Goal: Task Accomplishment & Management: Use online tool/utility

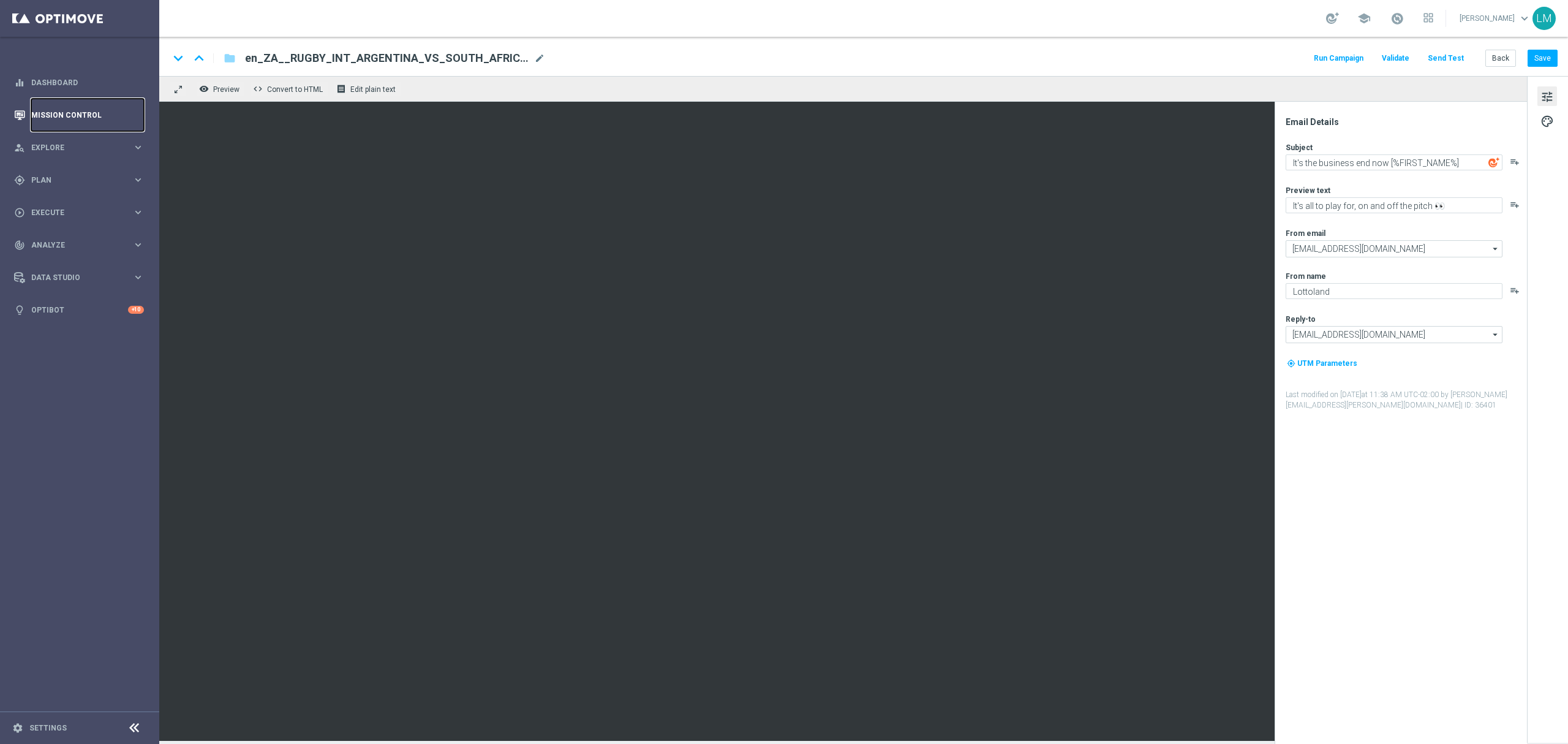
click at [49, 108] on link "Mission Control" at bounding box center [87, 114] width 112 height 32
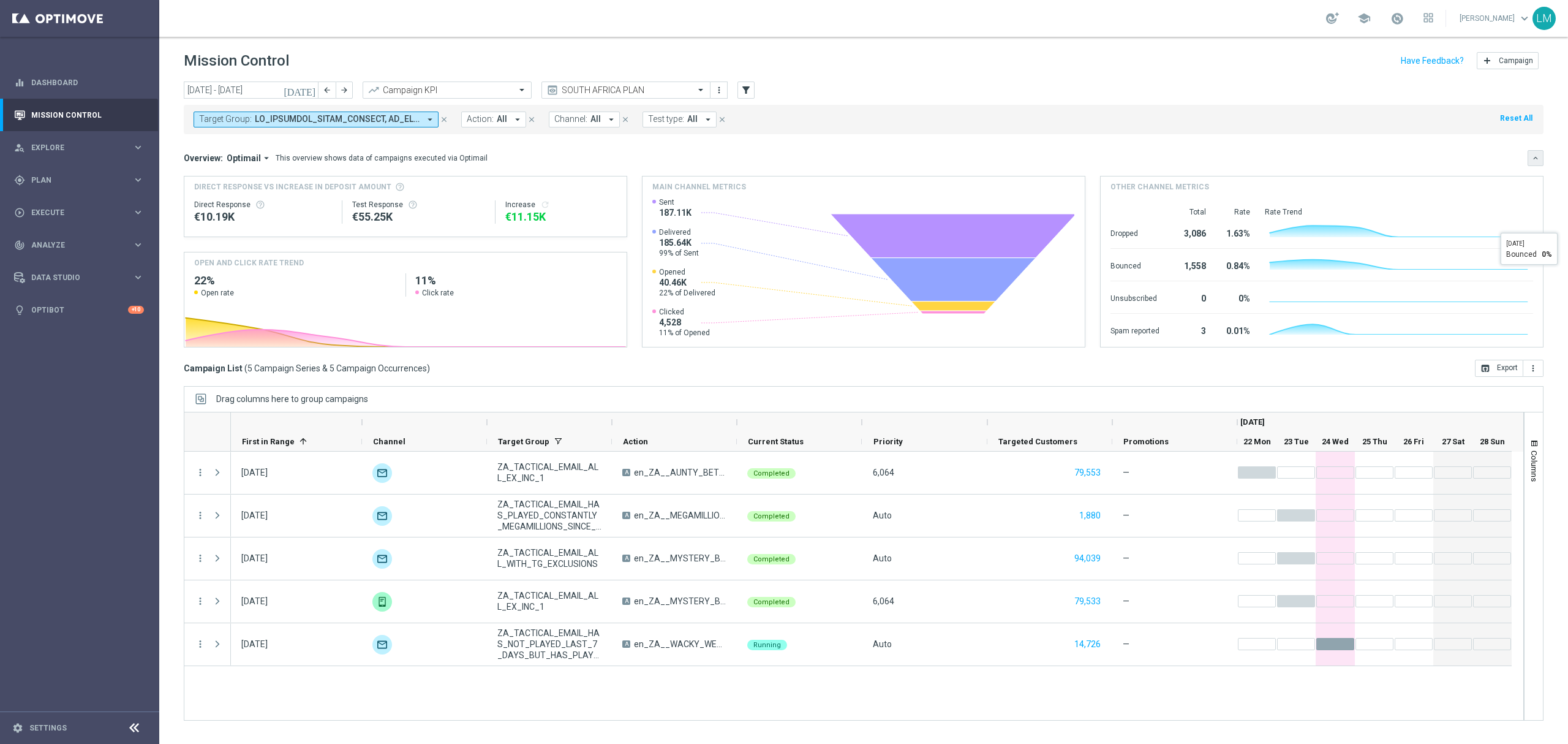
click at [1534, 158] on icon "keyboard_arrow_down" at bounding box center [1535, 158] width 9 height 9
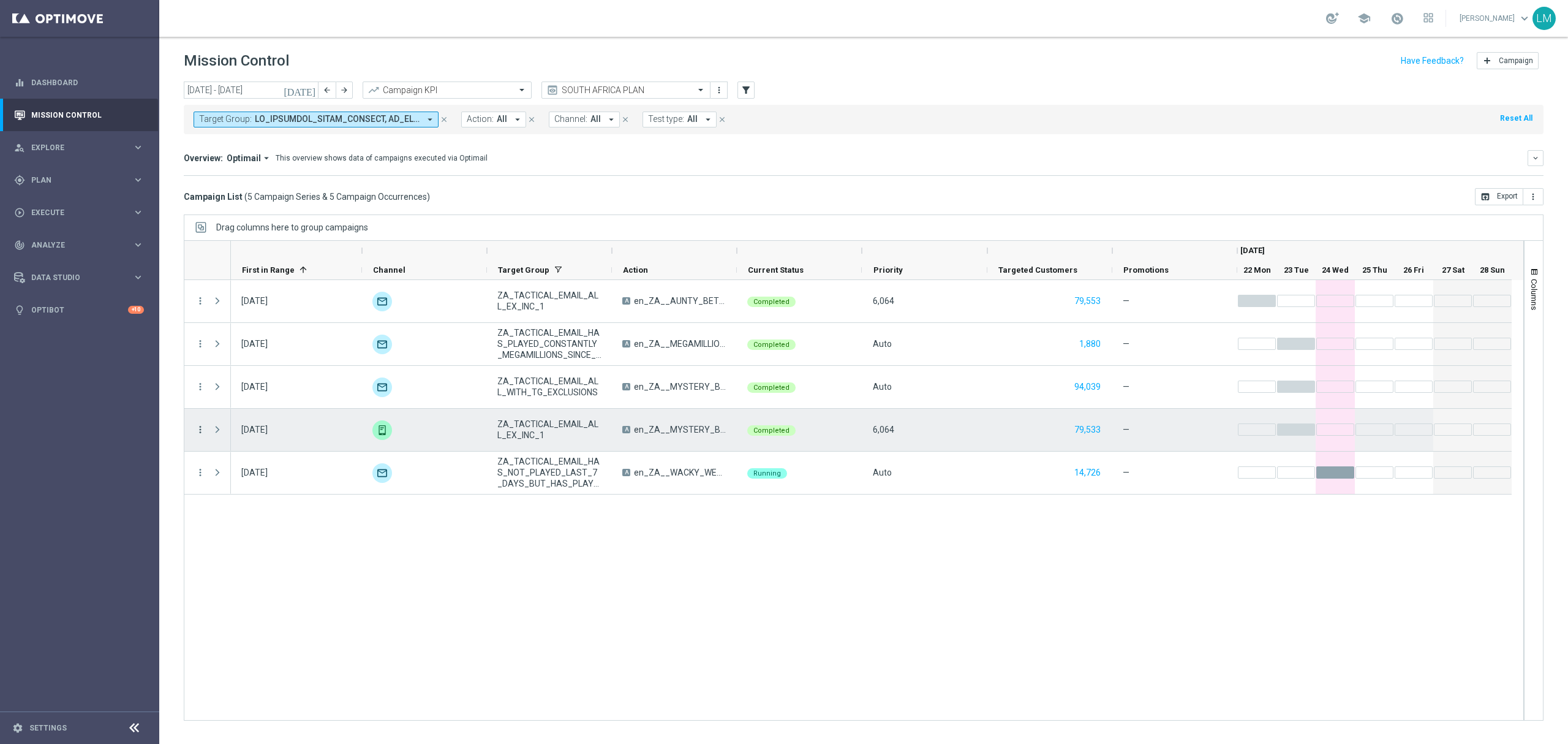
click at [199, 431] on icon "more_vert" at bounding box center [200, 429] width 11 height 11
click at [283, 508] on span "Go to Campaign Analysis" at bounding box center [268, 506] width 88 height 9
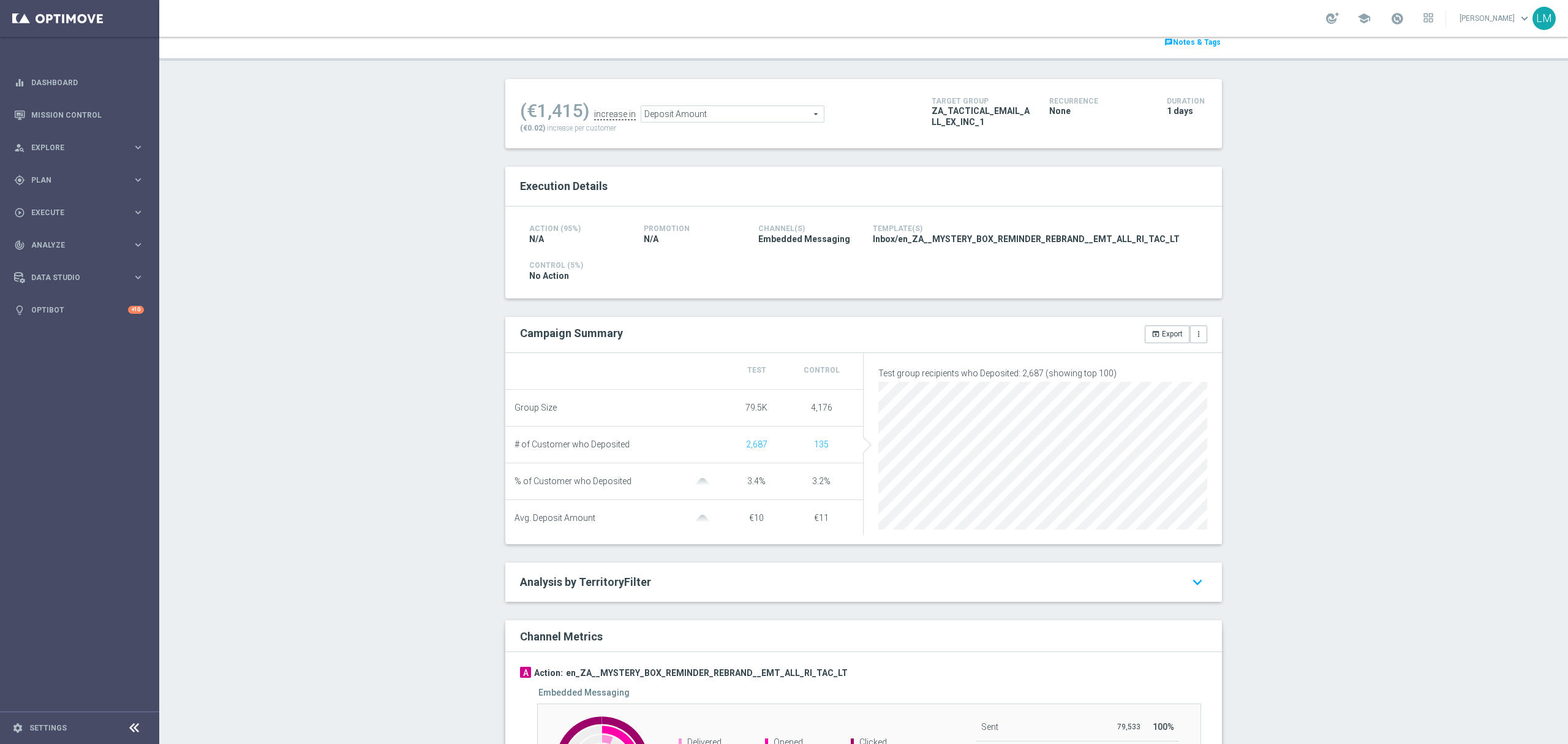
scroll to position [302, 0]
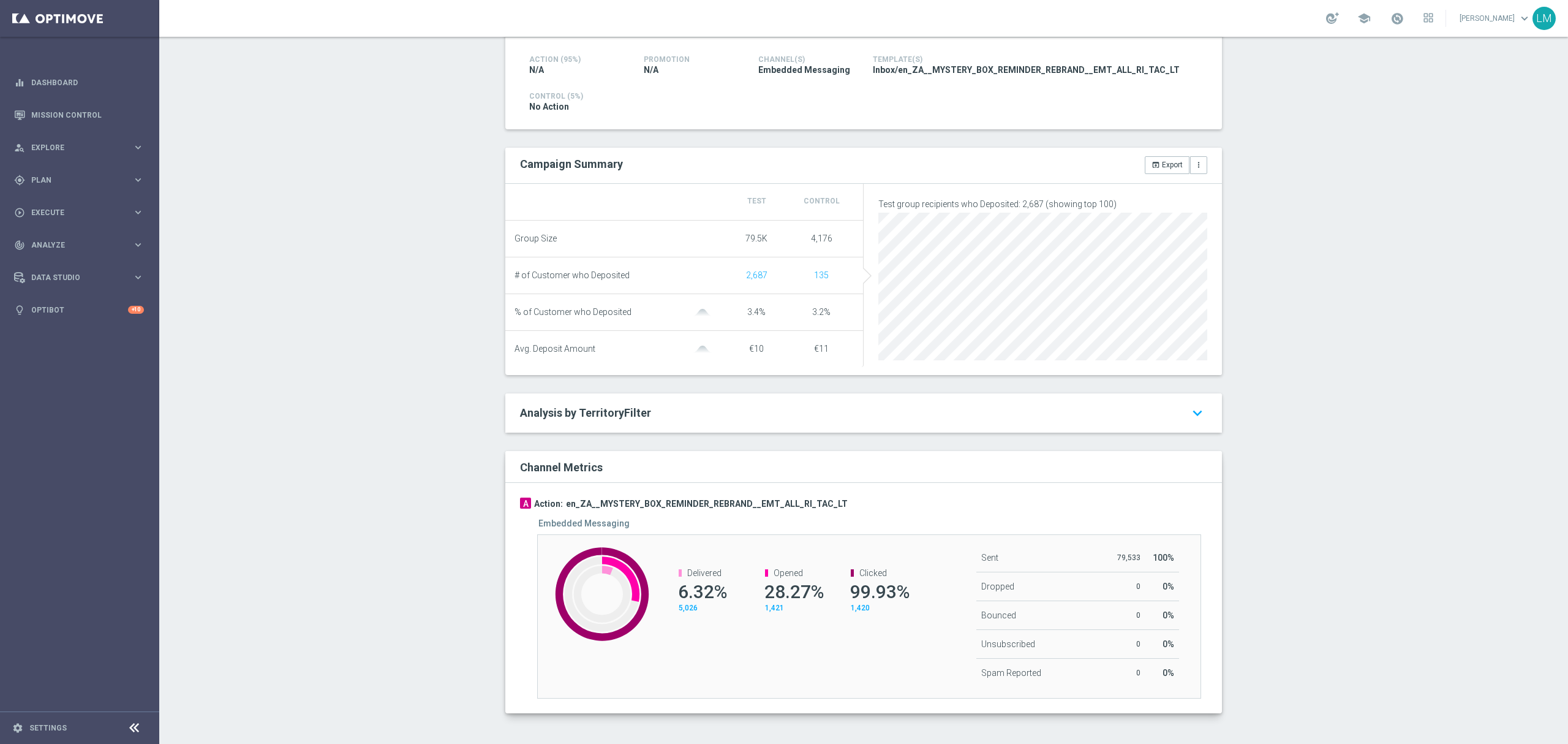
drag, startPoint x: 672, startPoint y: 585, endPoint x: 733, endPoint y: 589, distance: 61.1
click at [733, 589] on div "Delivered 6.32% 5,026" at bounding box center [699, 590] width 86 height 69
click at [853, 606] on span "1,420" at bounding box center [860, 607] width 19 height 9
click at [1191, 402] on icon "keyboard_arrow_down" at bounding box center [1197, 412] width 20 height 22
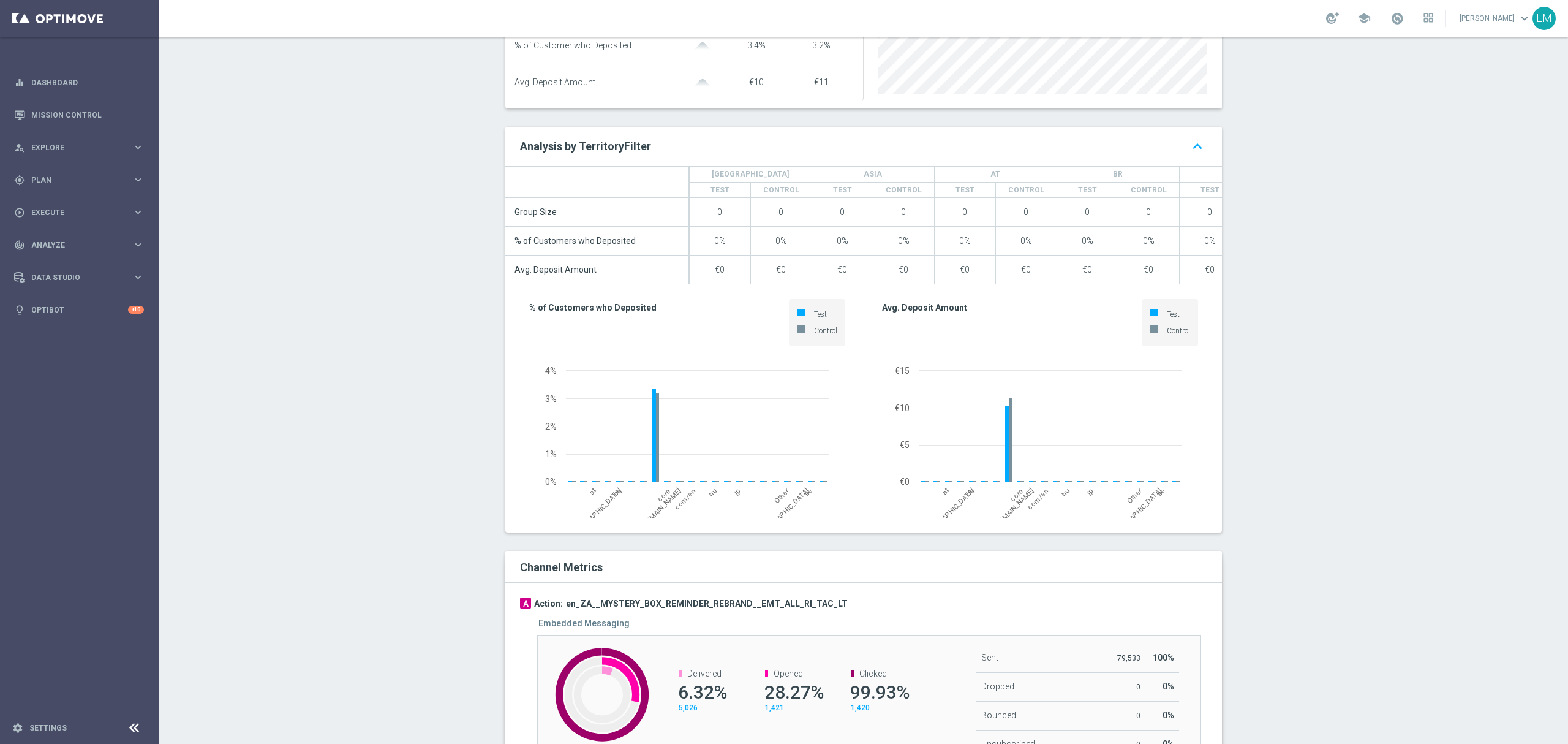
scroll to position [679, 0]
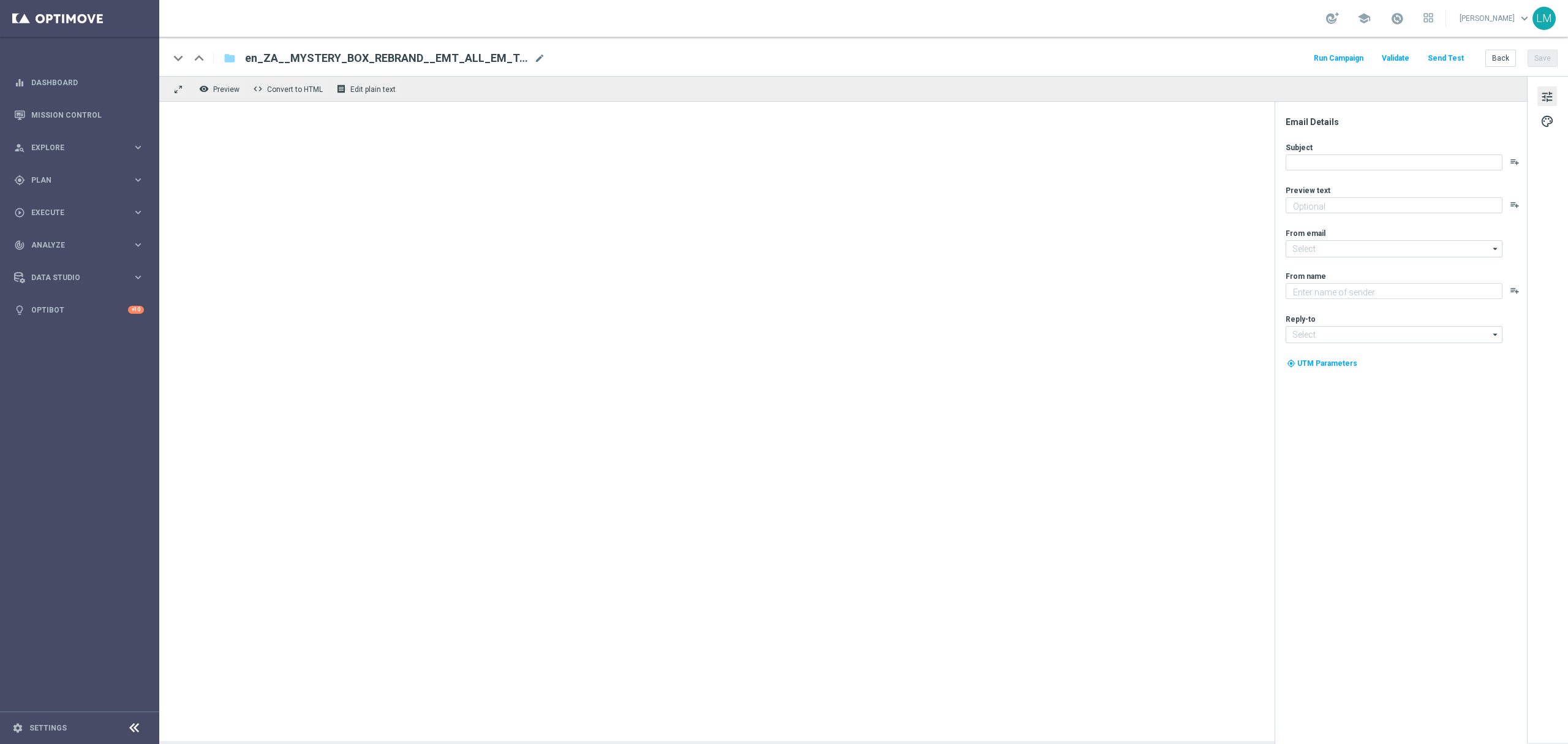
type textarea "There's only one way to find out what's inside!"
type input "[EMAIL_ADDRESS][DOMAIN_NAME]"
type textarea "Lottoland"
type input "[EMAIL_ADDRESS][DOMAIN_NAME]"
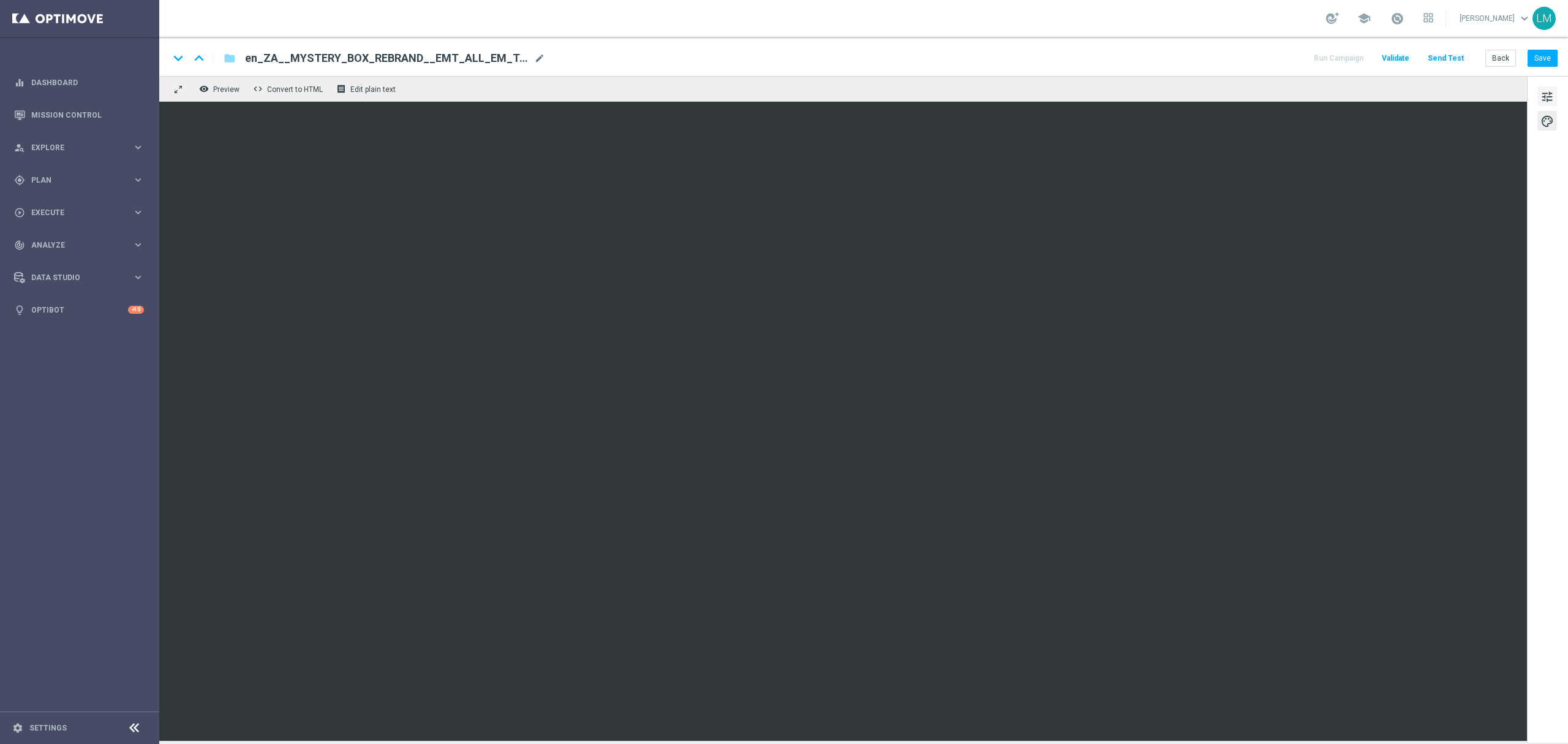
click at [1551, 101] on span "tune" at bounding box center [1547, 96] width 13 height 16
click at [1551, 96] on span "tune" at bounding box center [1547, 96] width 13 height 16
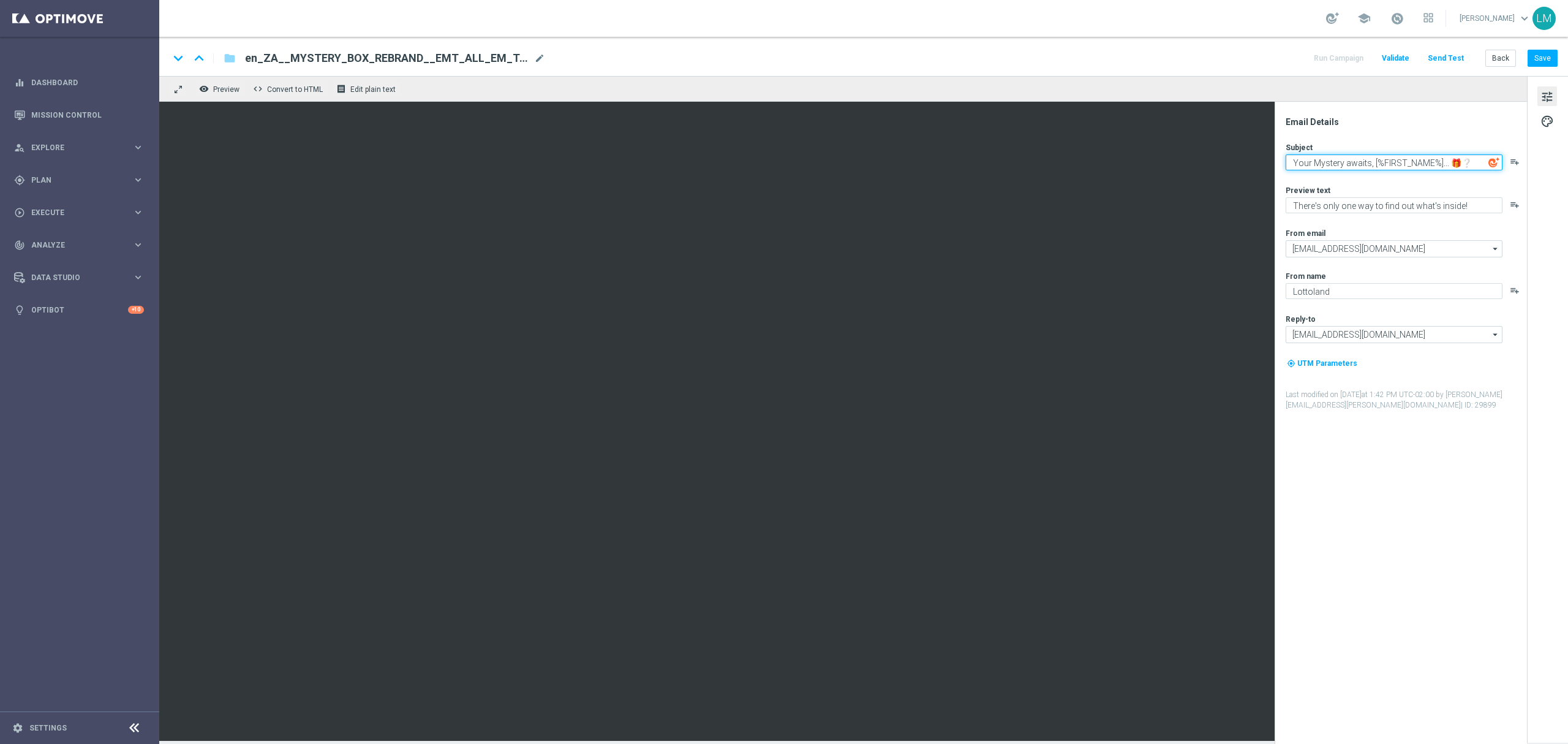
click at [1346, 164] on textarea "Your Mystery awaits, [%FIRST_NAME%]... 🎁❔" at bounding box center [1393, 162] width 216 height 16
drag, startPoint x: 1370, startPoint y: 163, endPoint x: 1295, endPoint y: 177, distance: 76.3
click at [1290, 159] on textarea "Your Mystery awaits, [%FIRST_NAME%]... 🎁❔" at bounding box center [1393, 162] width 216 height 16
click at [1357, 165] on textarea "Your Mystery awaits, [%FIRST_NAME%]... 🎁❔" at bounding box center [1393, 162] width 216 height 16
click at [1367, 165] on textarea "Your Mystery awaits, [%FIRST_NAME%]... 🎁❔" at bounding box center [1393, 162] width 216 height 16
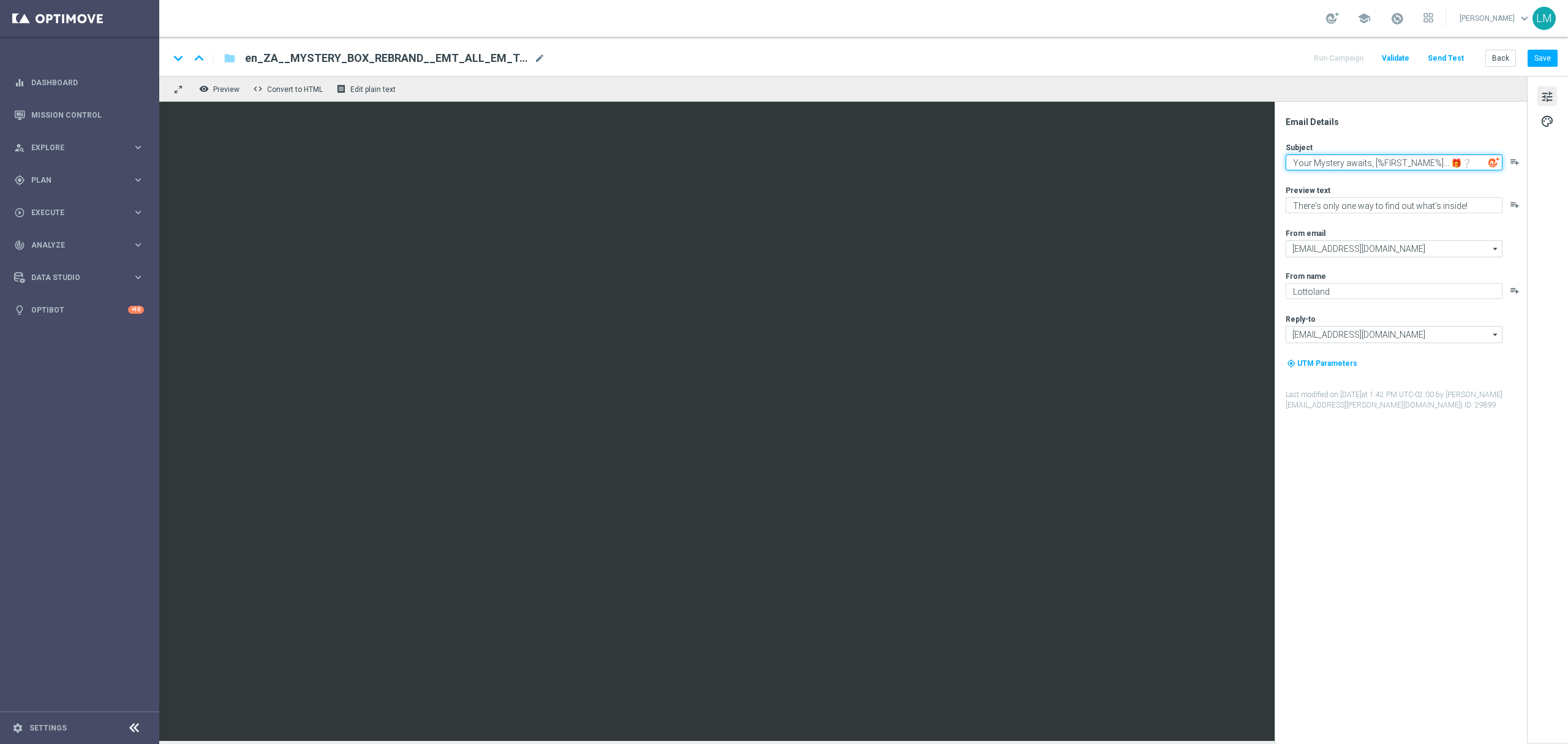
drag, startPoint x: 1368, startPoint y: 164, endPoint x: 1283, endPoint y: 169, distance: 85.1
click at [1284, 168] on div "Email Details Subject Your Mystery awaits, [%FIRST_NAME%]... 🎁❔ playlist_add Pr…" at bounding box center [1404, 430] width 244 height 628
click at [1354, 159] on textarea "Let's unwrap your Mystery Box, [%FIRST_NAME%]... 🎁❔" at bounding box center [1393, 162] width 216 height 16
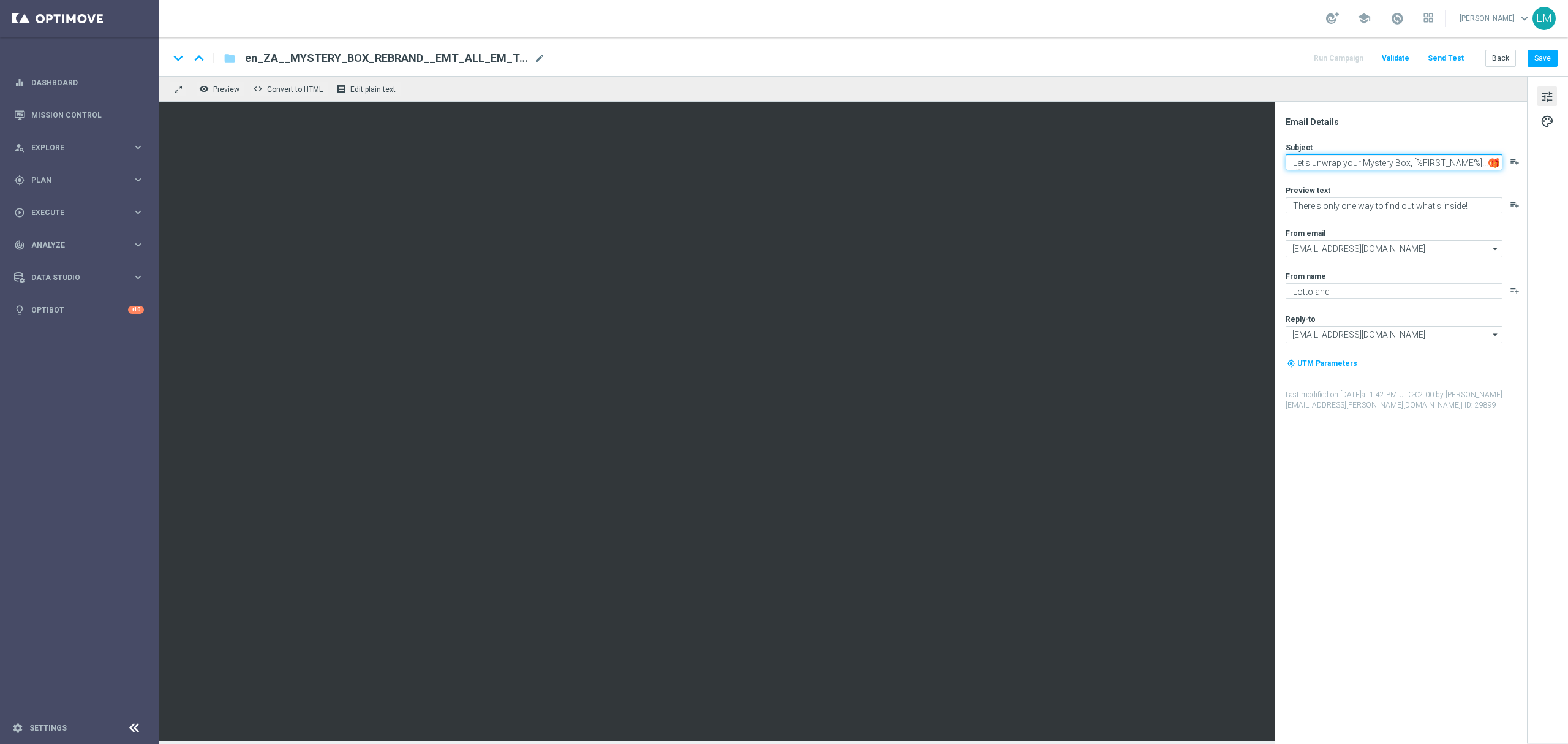
type textarea "Let's unwrap your Mystery Box, [%FIRST_NAME%]... 🎁❔"
click at [1308, 204] on textarea "There's only one way to find out what's inside!" at bounding box center [1393, 205] width 216 height 16
drag, startPoint x: 1353, startPoint y: 206, endPoint x: 1337, endPoint y: 203, distance: 16.3
click at [1337, 203] on textarea "It's the only one way to find out what's inside!" at bounding box center [1393, 205] width 216 height 16
type textarea "It's the only way to find out what's inside!"
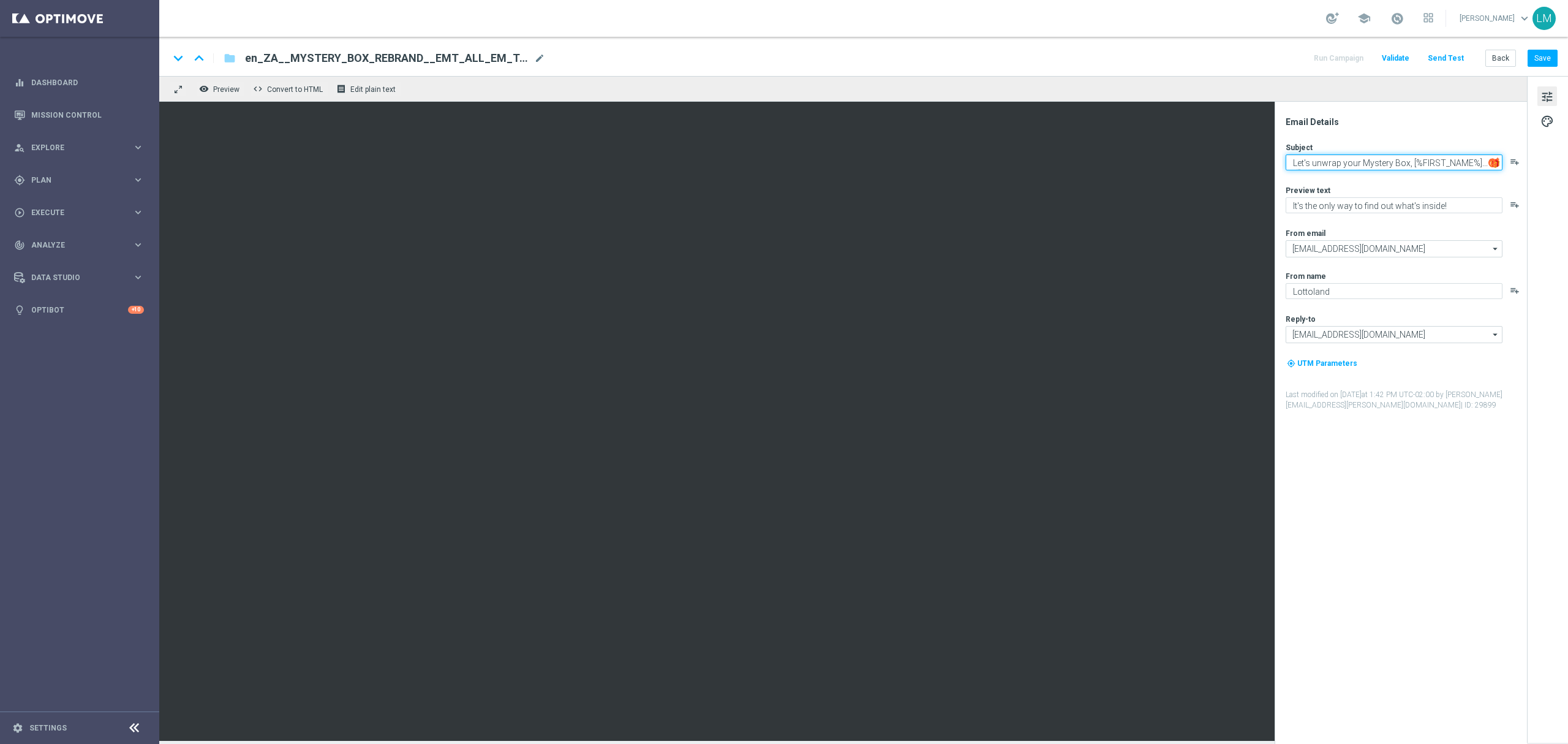
click at [1360, 163] on textarea "Let's unwrap your Mystery Box, [%FIRST_NAME%]... 🎁❔" at bounding box center [1393, 162] width 216 height 16
click at [1301, 201] on textarea "It's the only way to find out what's inside!" at bounding box center [1393, 205] width 216 height 16
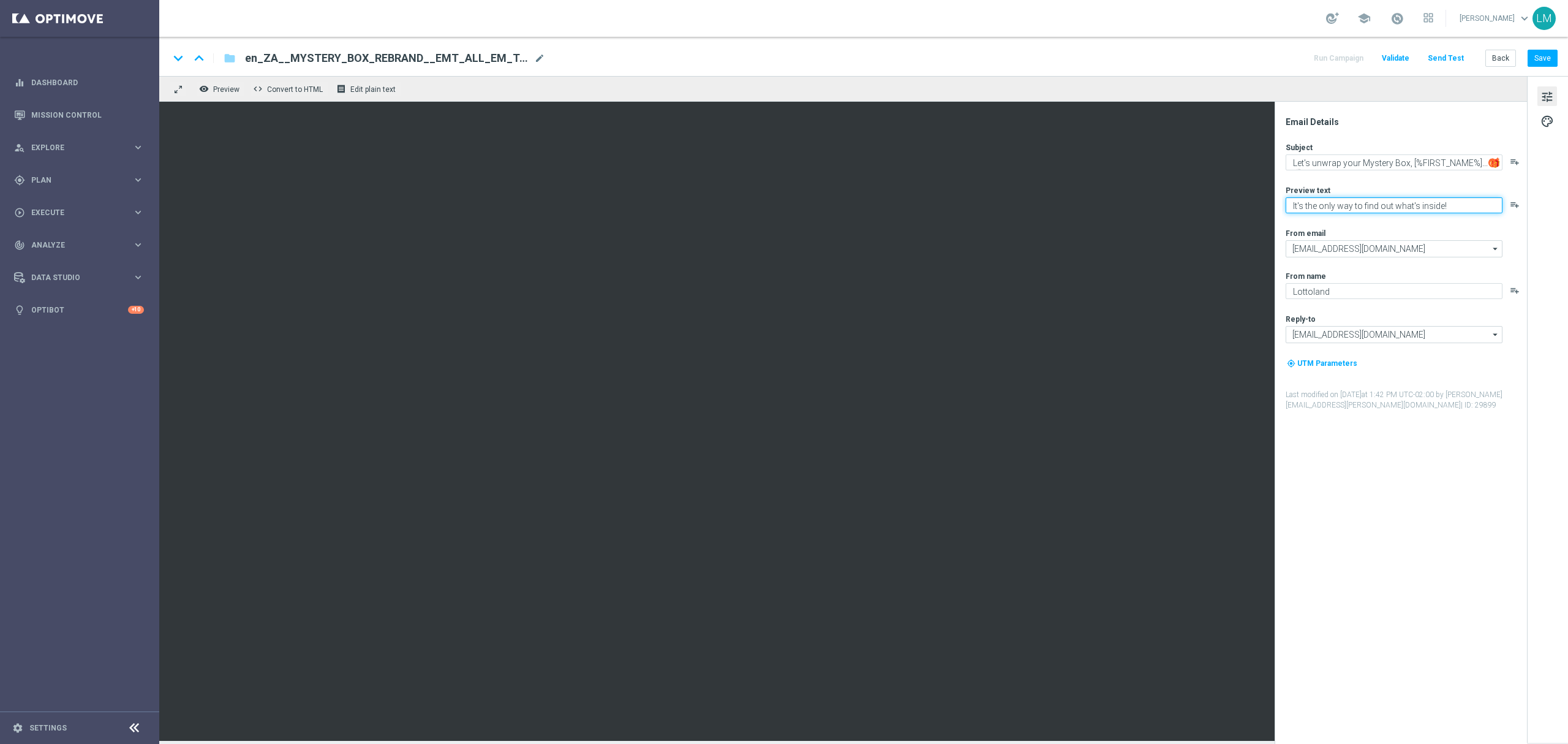
click at [1301, 201] on textarea "It's the only way to find out what's inside!" at bounding box center [1393, 205] width 216 height 16
click at [1532, 54] on button "Save" at bounding box center [1542, 58] width 30 height 17
click at [1456, 59] on button "Send Test" at bounding box center [1445, 58] width 40 height 16
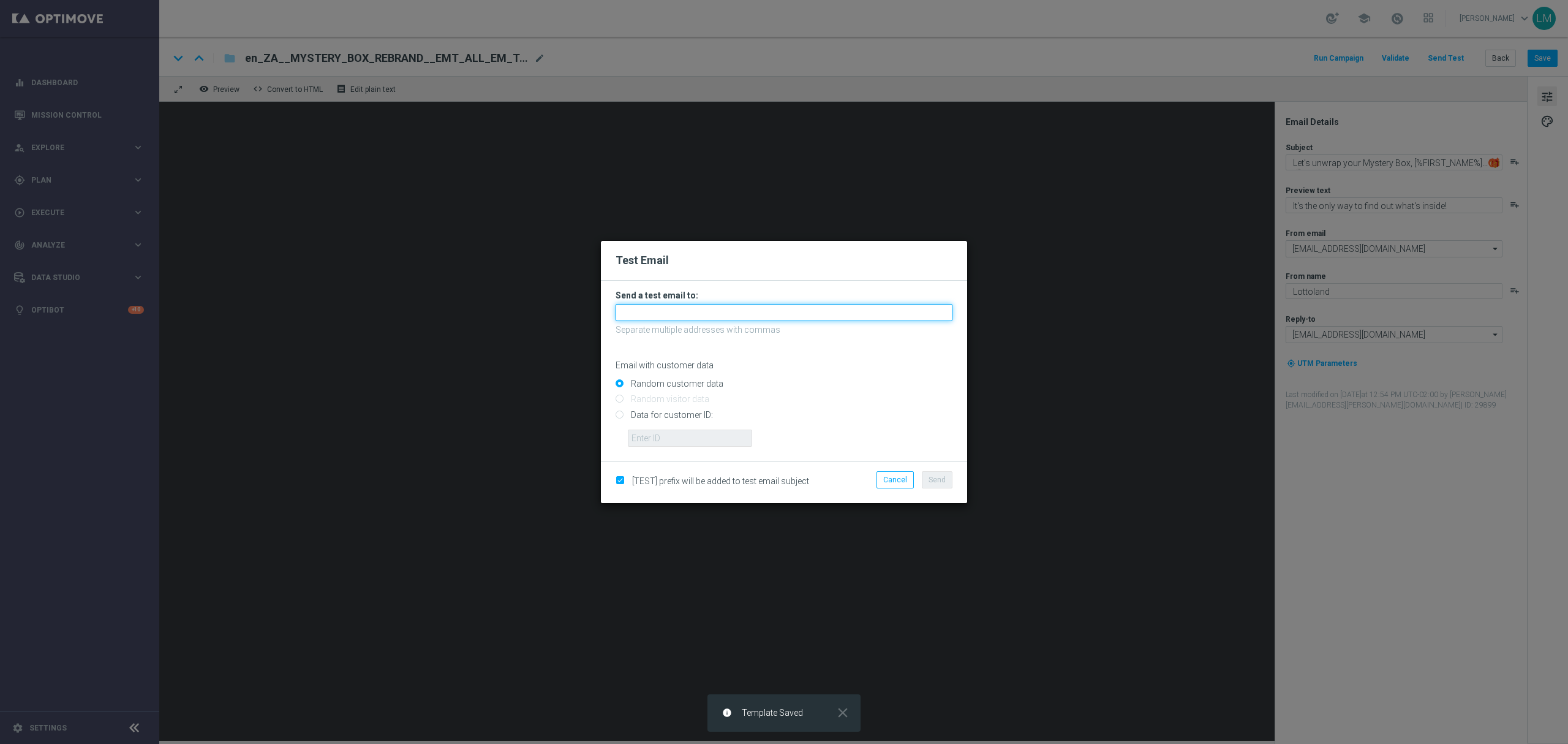
click at [712, 309] on input "text" at bounding box center [784, 312] width 336 height 17
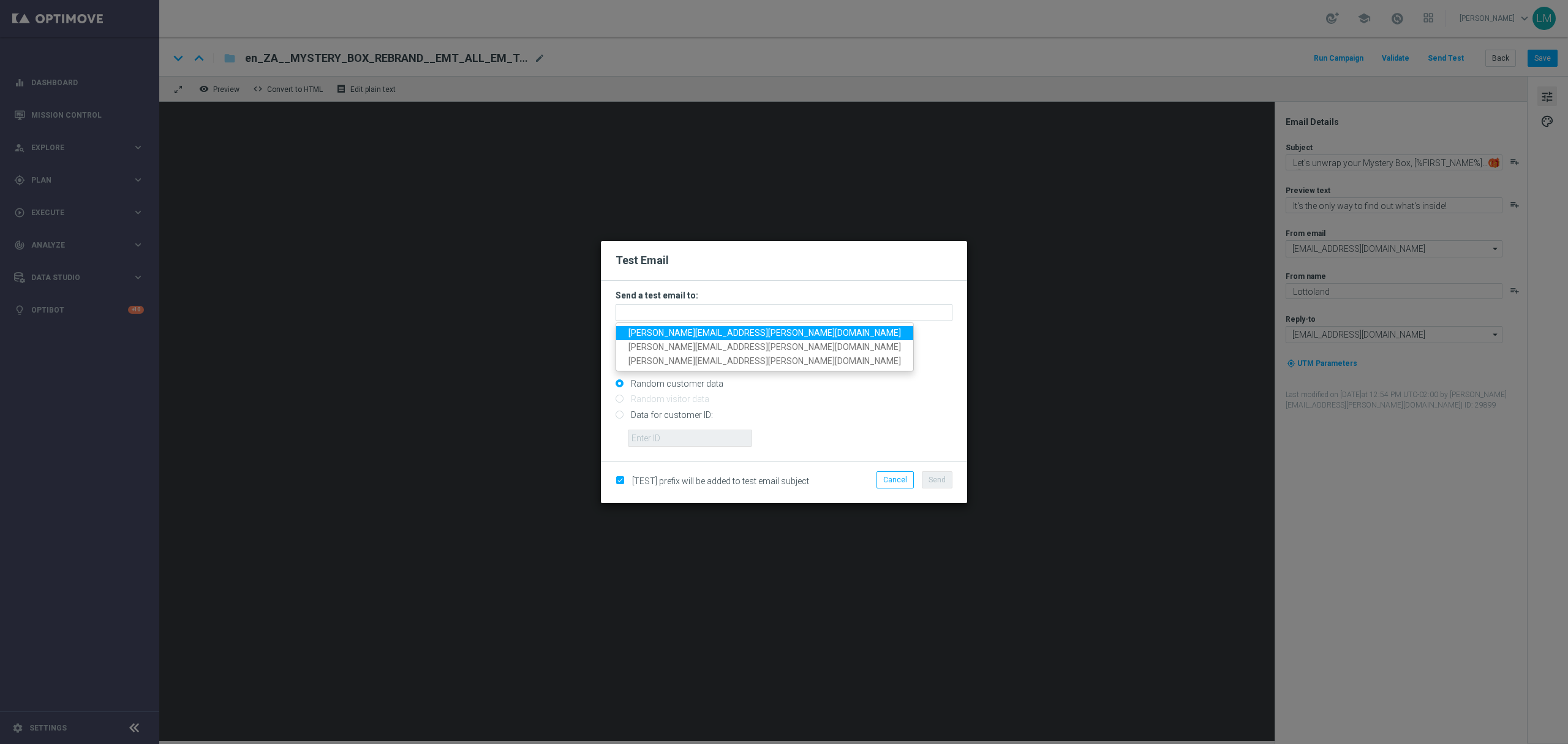
click at [687, 328] on span "leslie.martinez@lottoland.com" at bounding box center [765, 333] width 272 height 9
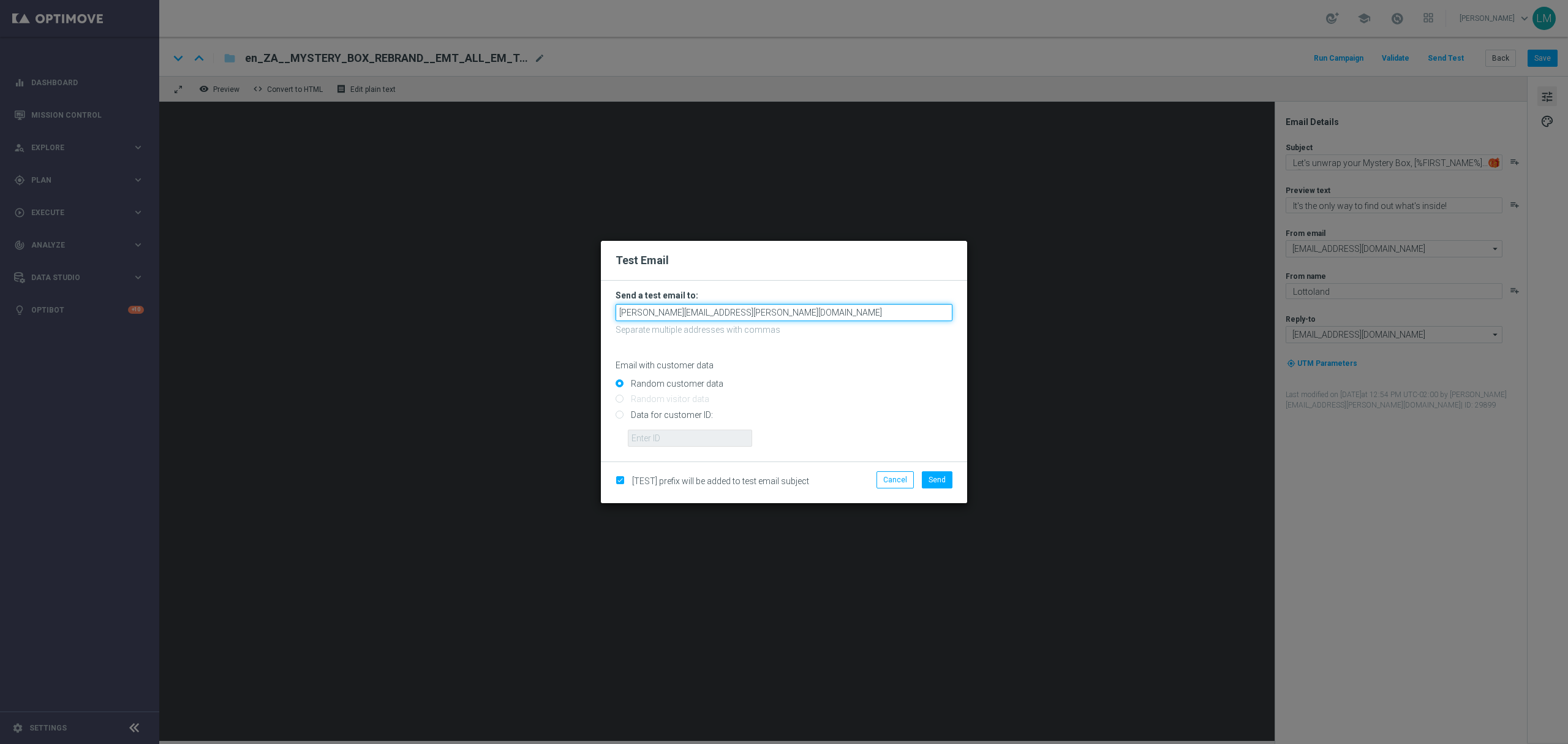
click at [750, 319] on input "leslie.martinez@lottoland.com" at bounding box center [784, 312] width 336 height 17
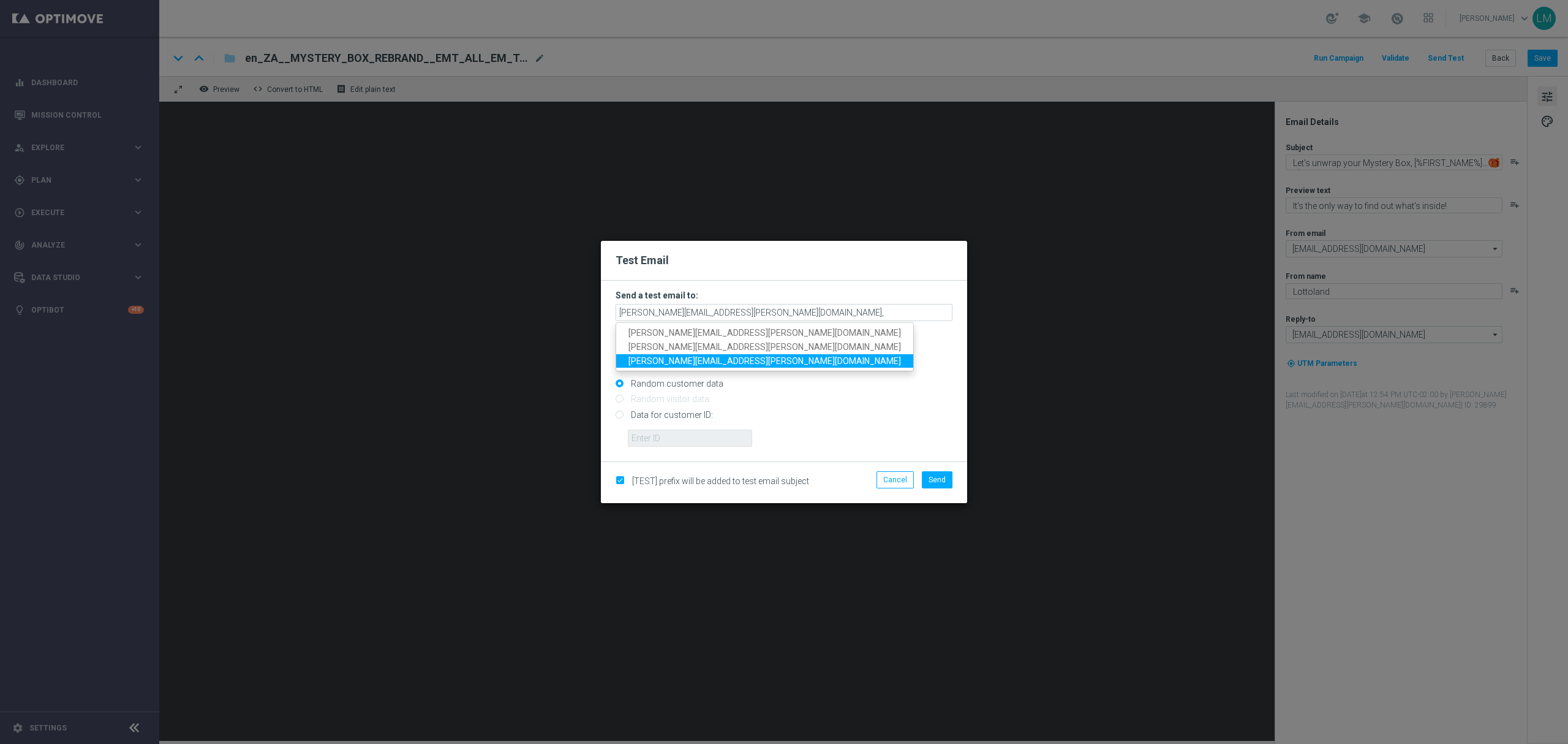
click at [709, 359] on span "ricky.hubbard@lottoland.com" at bounding box center [765, 360] width 272 height 9
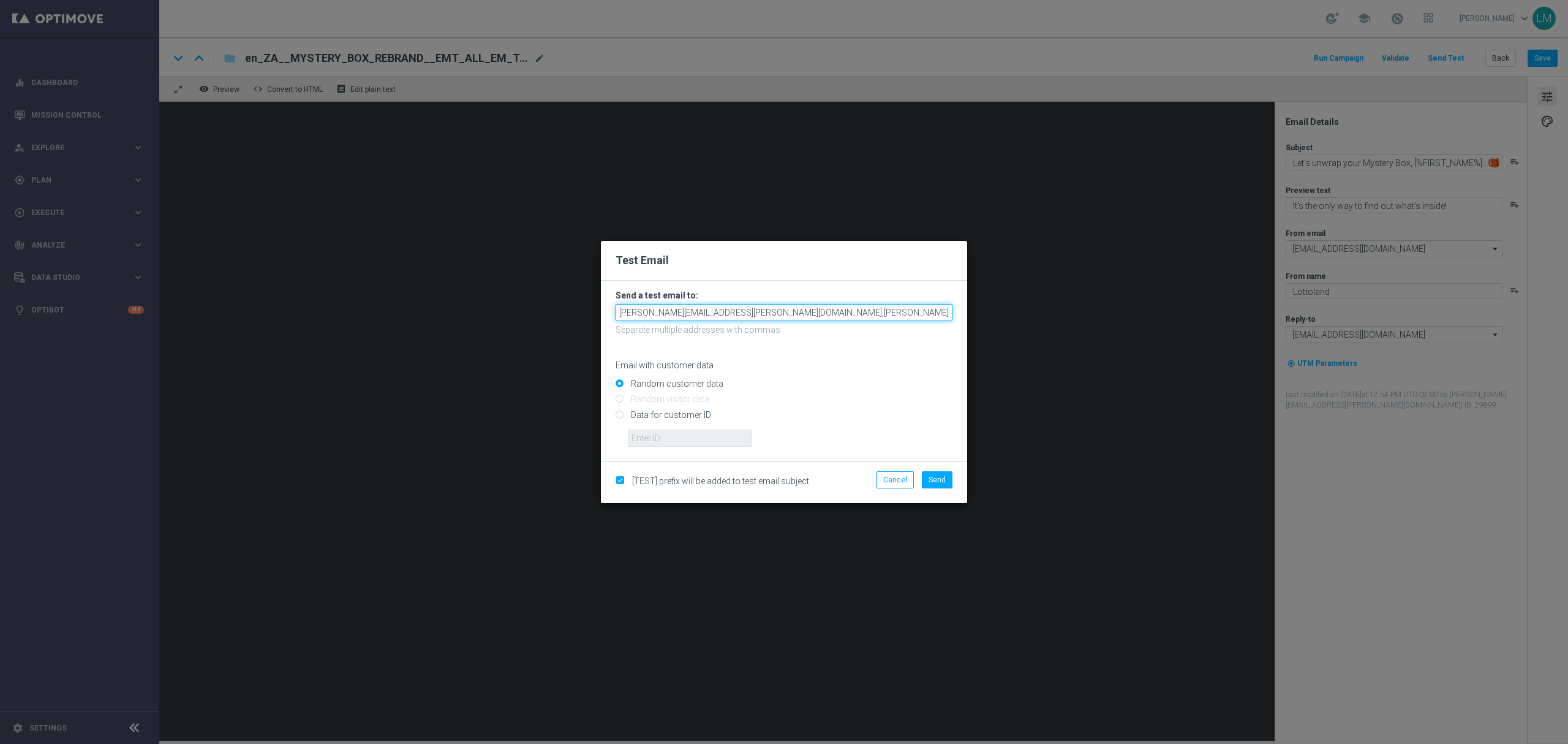
click at [858, 317] on input "leslie.martinez@lottoland.com,ricky.hubbard@lottoland.com" at bounding box center [784, 312] width 336 height 17
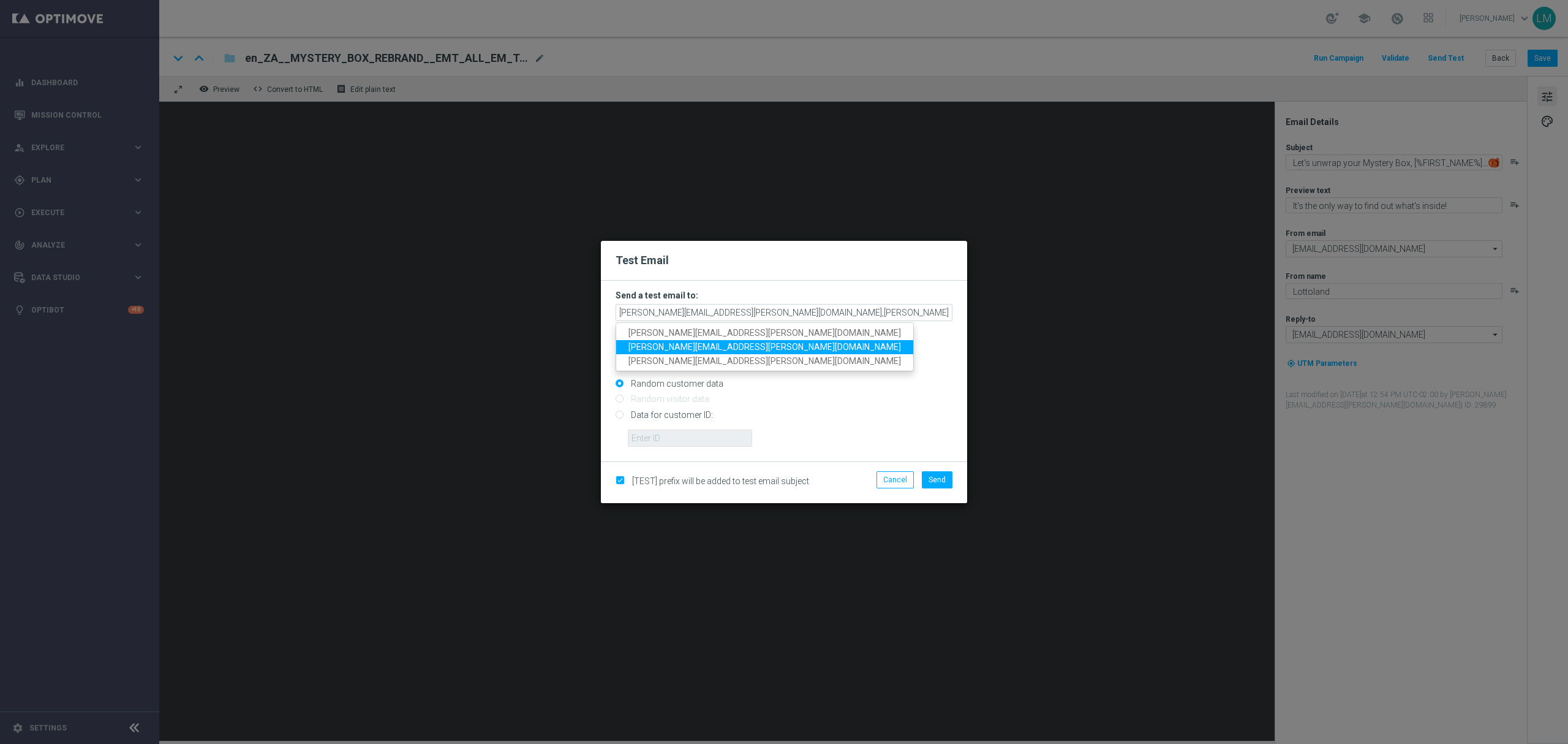
click at [703, 344] on span "millie.purcell@lottoland.com" at bounding box center [765, 347] width 272 height 9
type input "leslie.martinez@lottoland.com,ricky.hubbard@lottoland.com,millie.purcell@lottol…"
click at [680, 419] on input "Data for customer ID:" at bounding box center [784, 420] width 336 height 17
radio input "true"
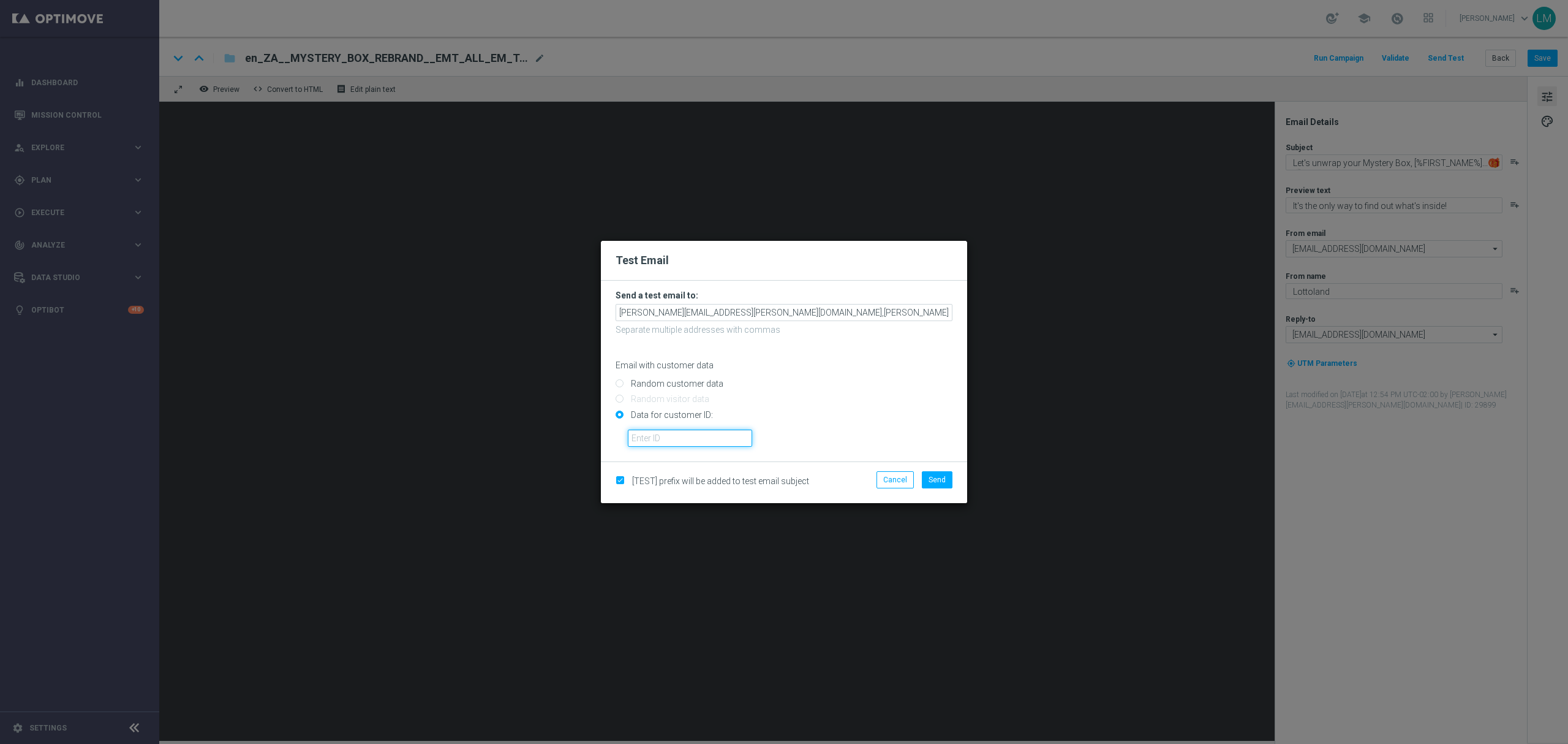
click at [681, 434] on input "text" at bounding box center [690, 438] width 125 height 17
type input "10505907"
click at [926, 476] on button "Send" at bounding box center [937, 479] width 30 height 17
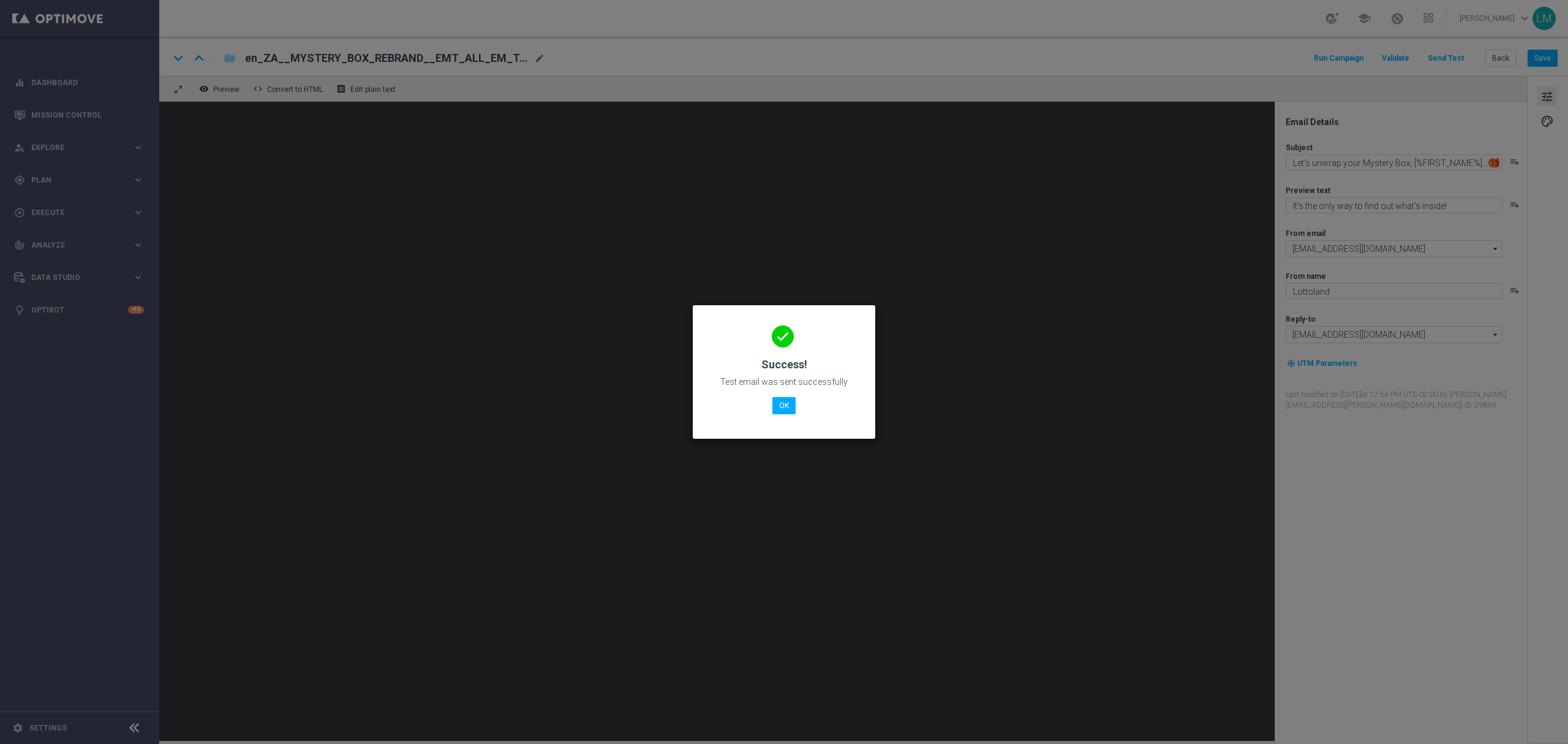
click at [778, 415] on div "done Success! Test email was sent successfully OK" at bounding box center [784, 370] width 153 height 107
click at [777, 407] on button "OK" at bounding box center [784, 406] width 24 height 17
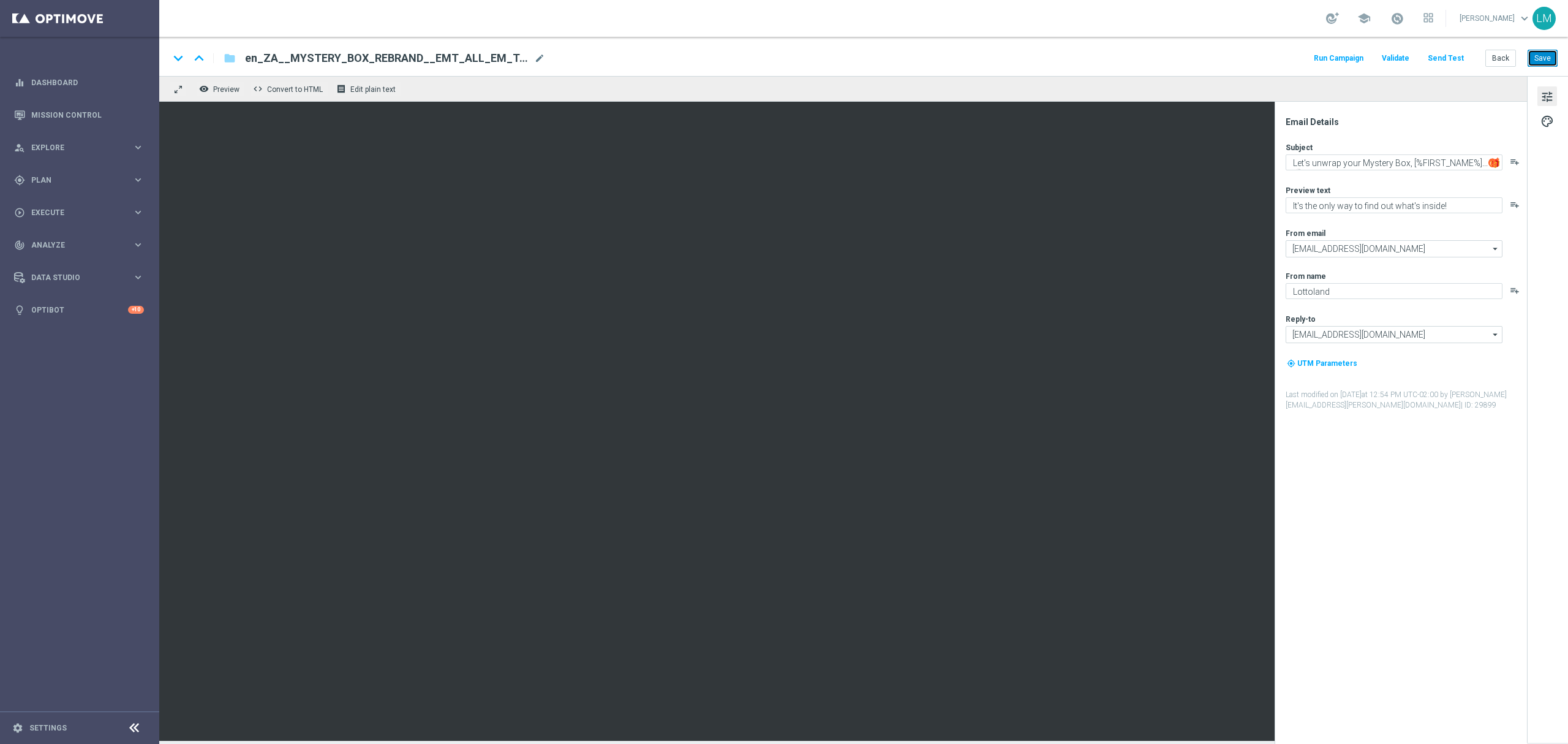
click at [1537, 55] on button "Save" at bounding box center [1542, 58] width 30 height 17
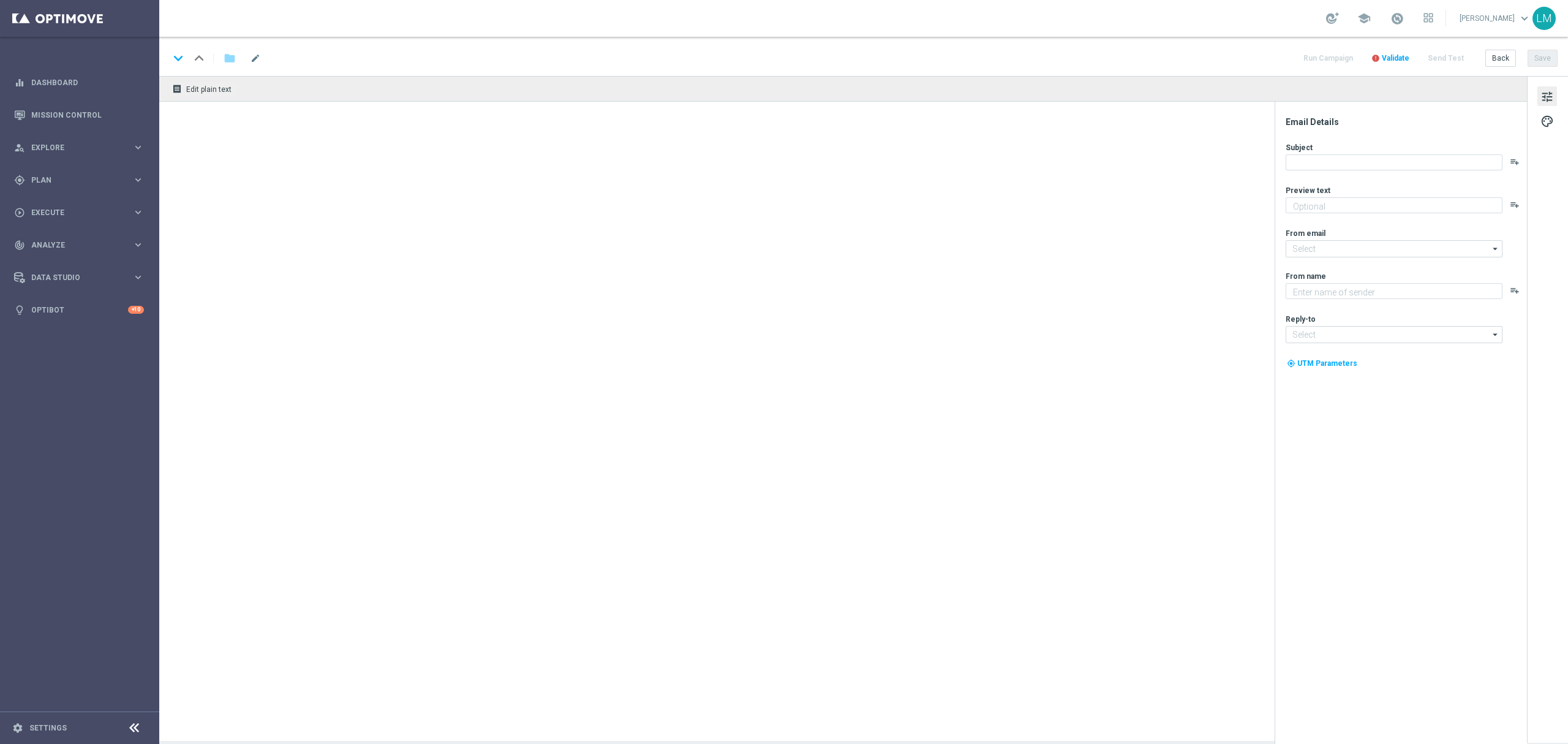
type textarea "It's all to play for, on and off the pitch 👀"
type textarea "Lottoland"
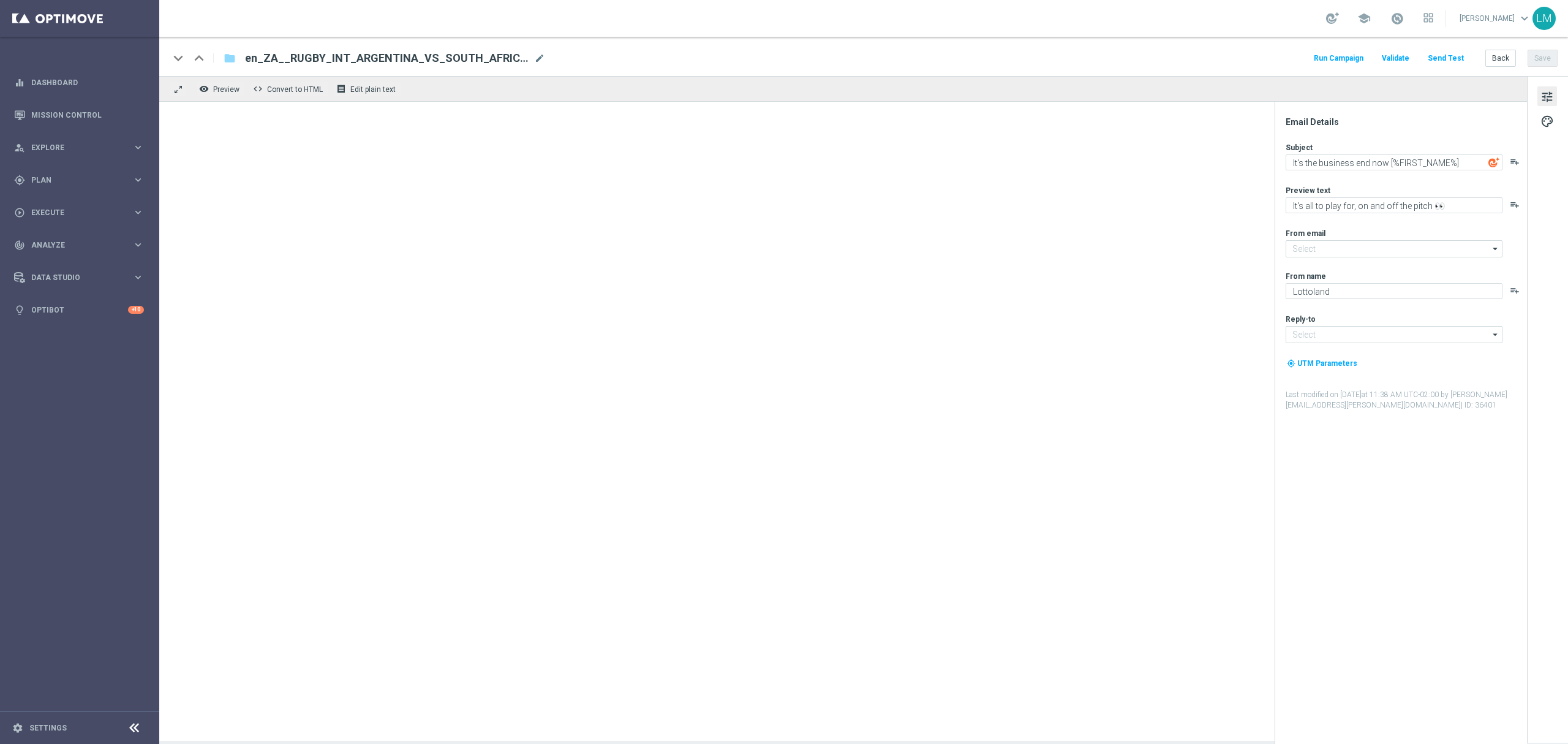
type input "[EMAIL_ADDRESS][DOMAIN_NAME]"
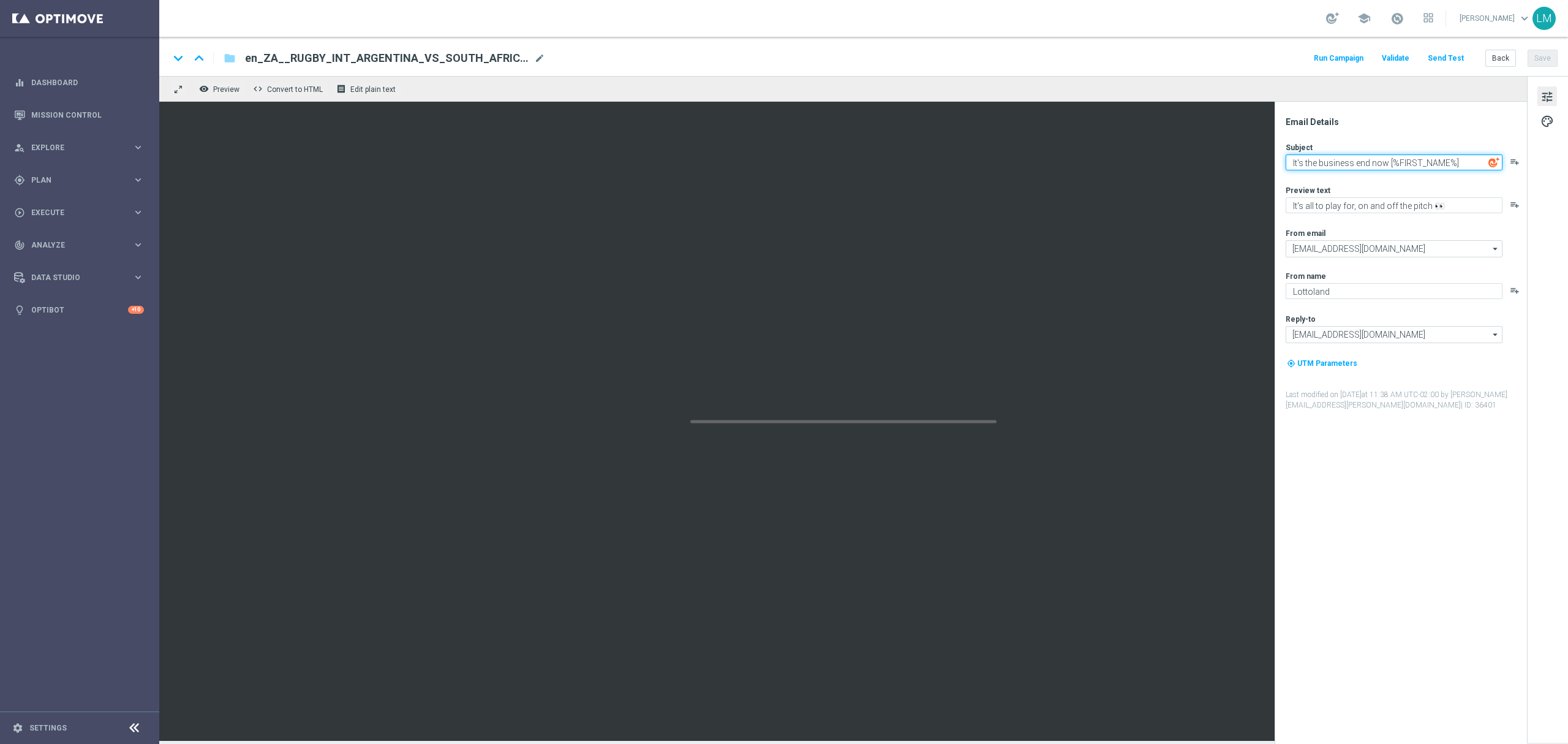
click at [1387, 164] on textarea "It's the business end now [%FIRST_NAME%]" at bounding box center [1393, 162] width 216 height 16
